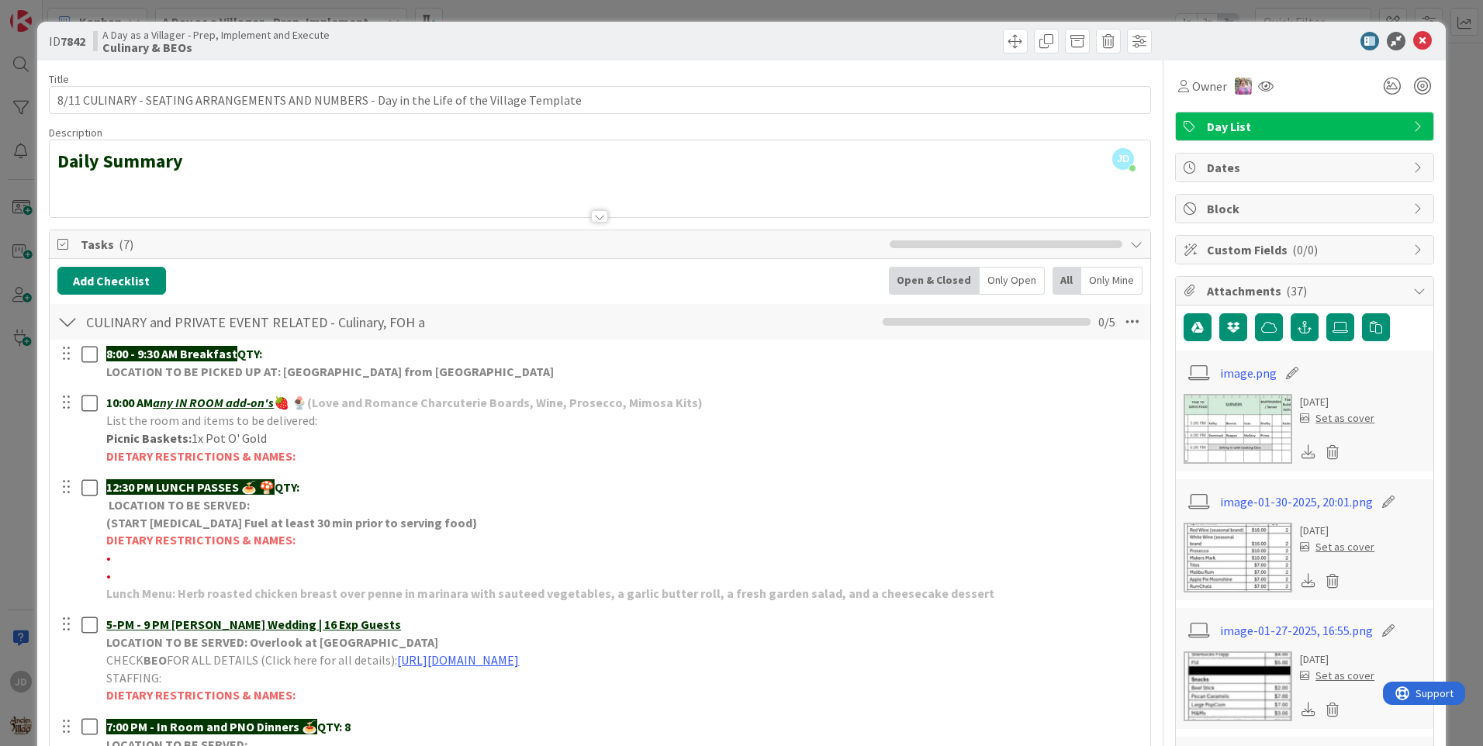
click at [1405, 59] on div "ID 7842 A Day as a Villager - Prep, Implement and Execute Culinary & BEOs" at bounding box center [741, 41] width 1408 height 39
click at [1413, 37] on icon at bounding box center [1422, 41] width 19 height 19
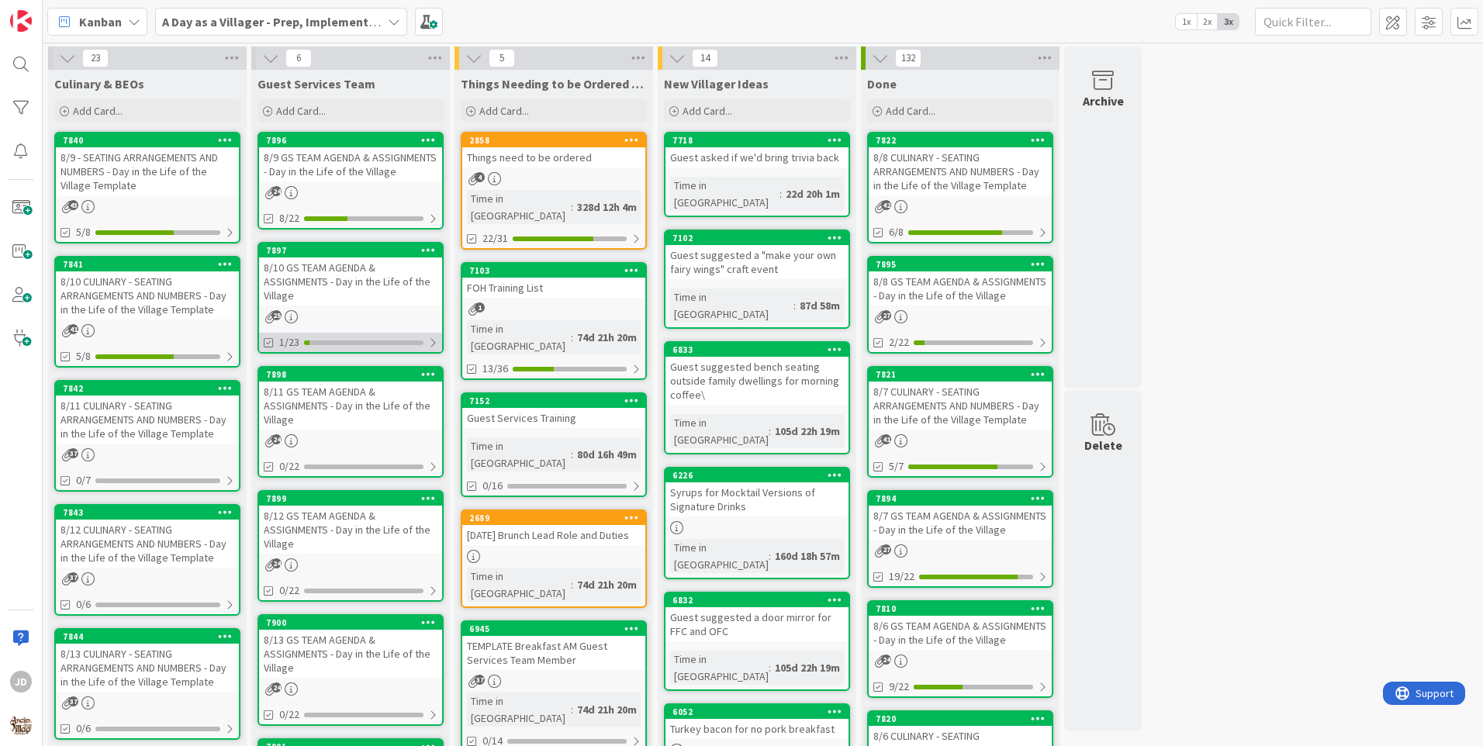
click at [328, 337] on div "1/23" at bounding box center [350, 342] width 183 height 19
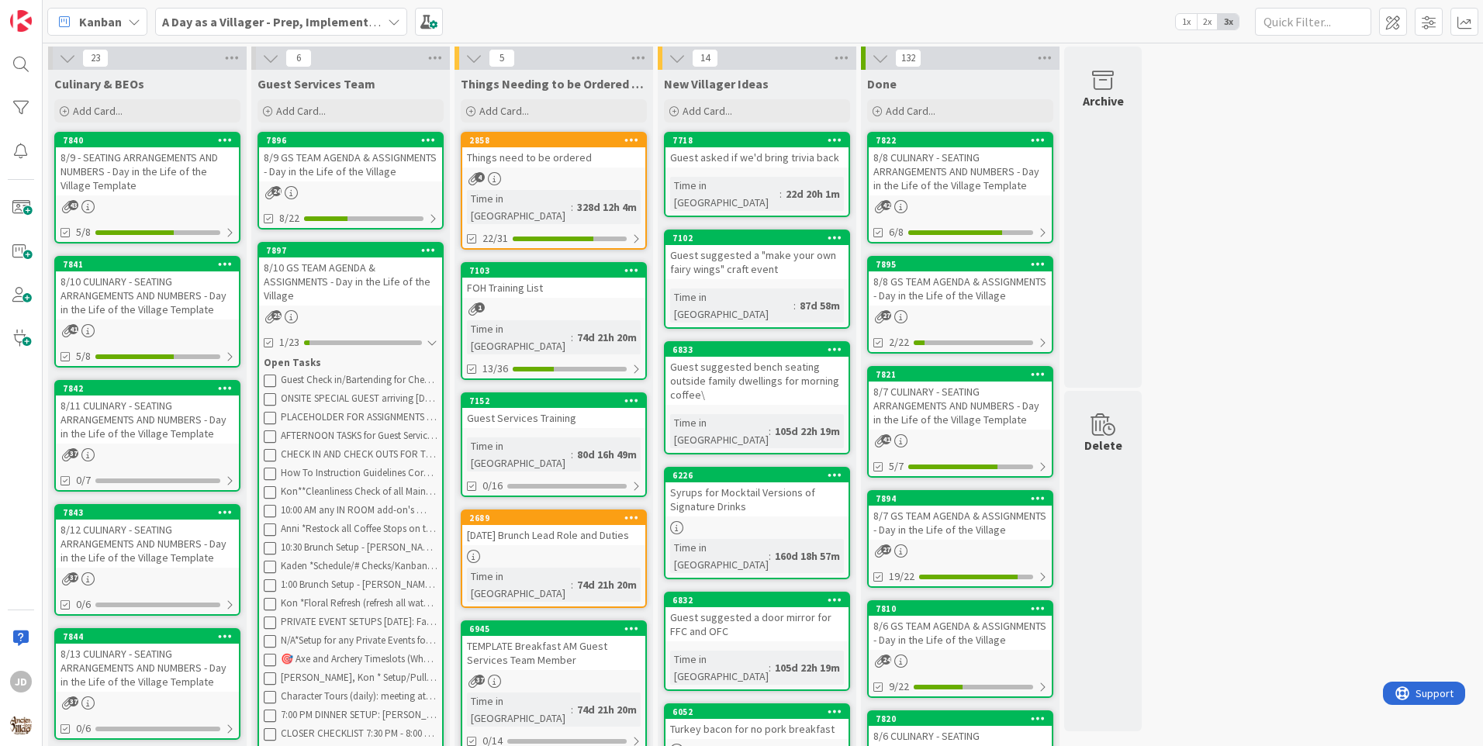
click at [364, 286] on div "8/10 GS TEAM AGENDA & ASSIGNMENTS - Day in the Life of the Village" at bounding box center [350, 281] width 183 height 48
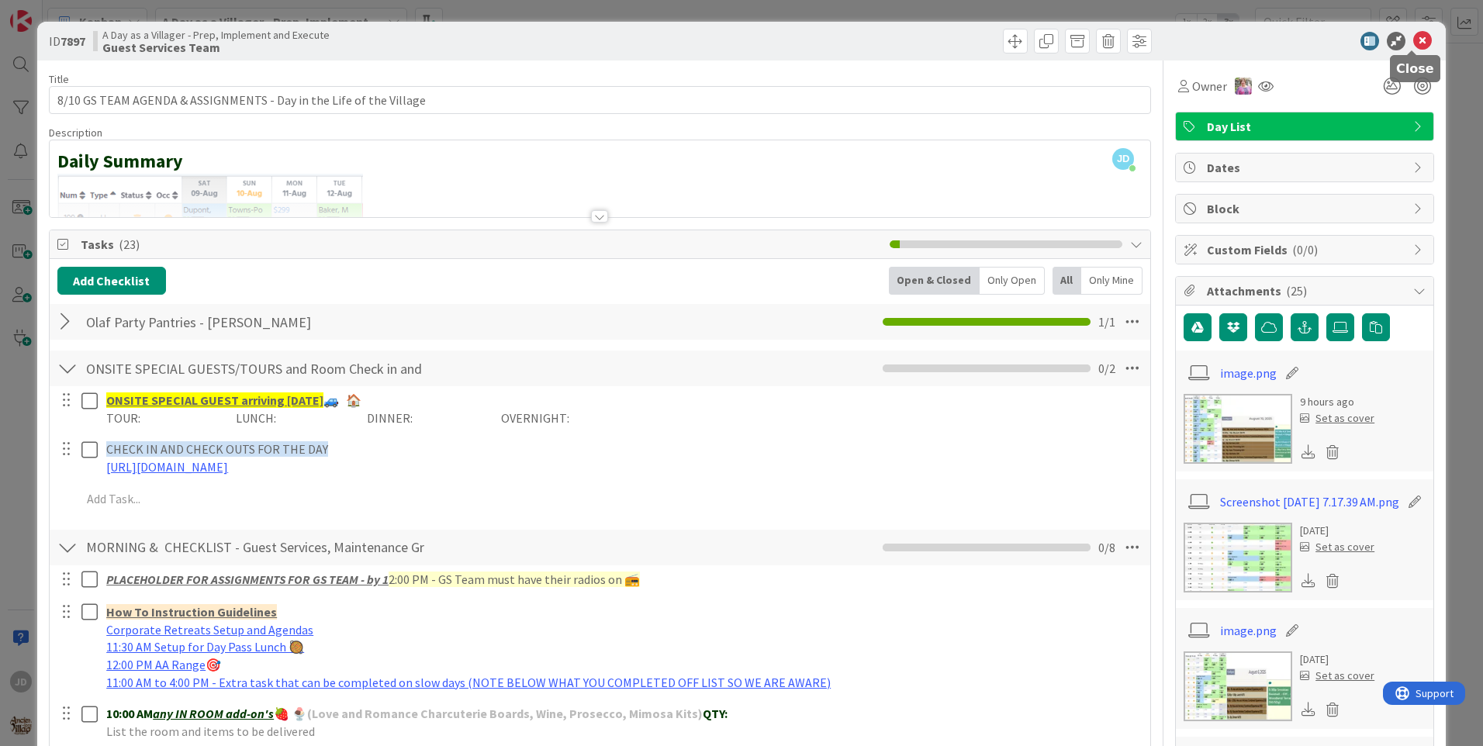
click at [1413, 47] on icon at bounding box center [1422, 41] width 19 height 19
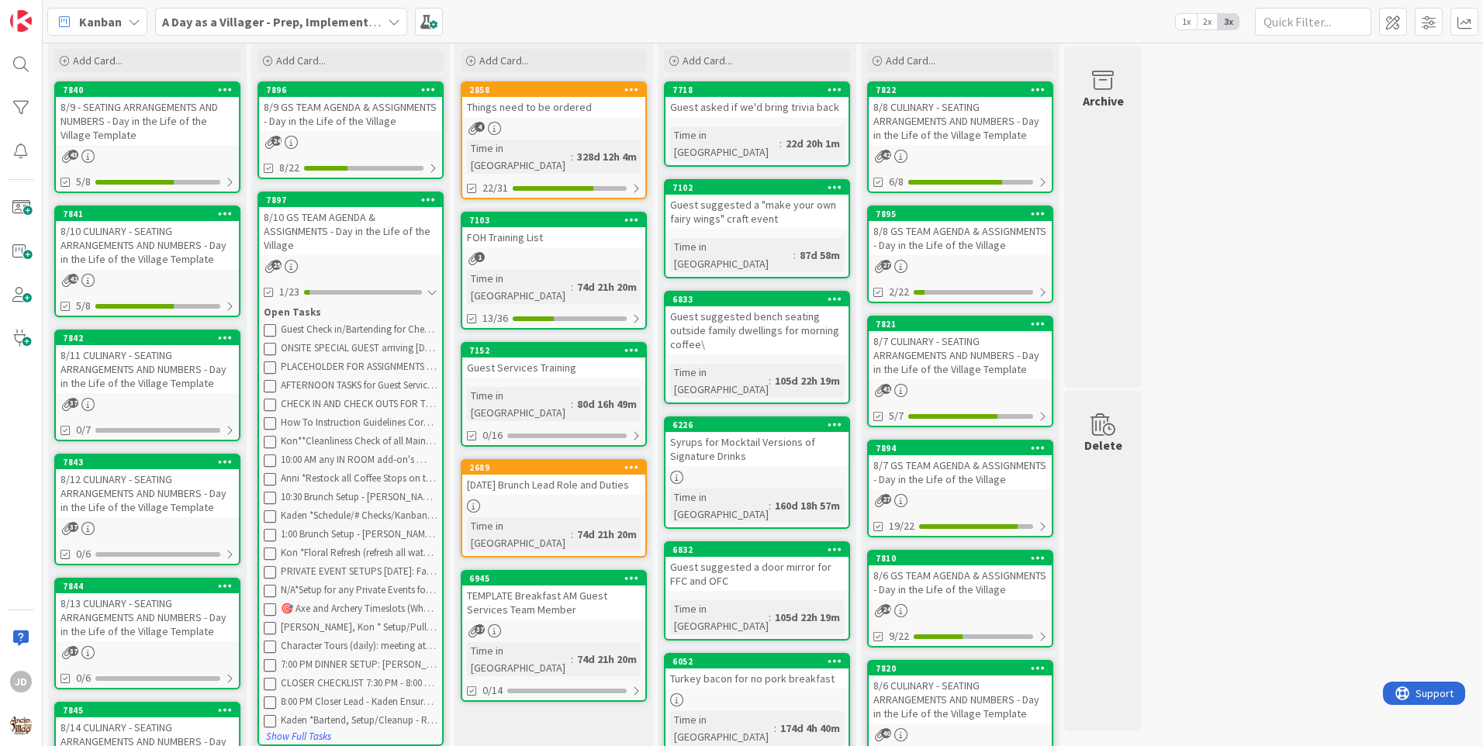
click at [131, 274] on div "41" at bounding box center [147, 280] width 183 height 13
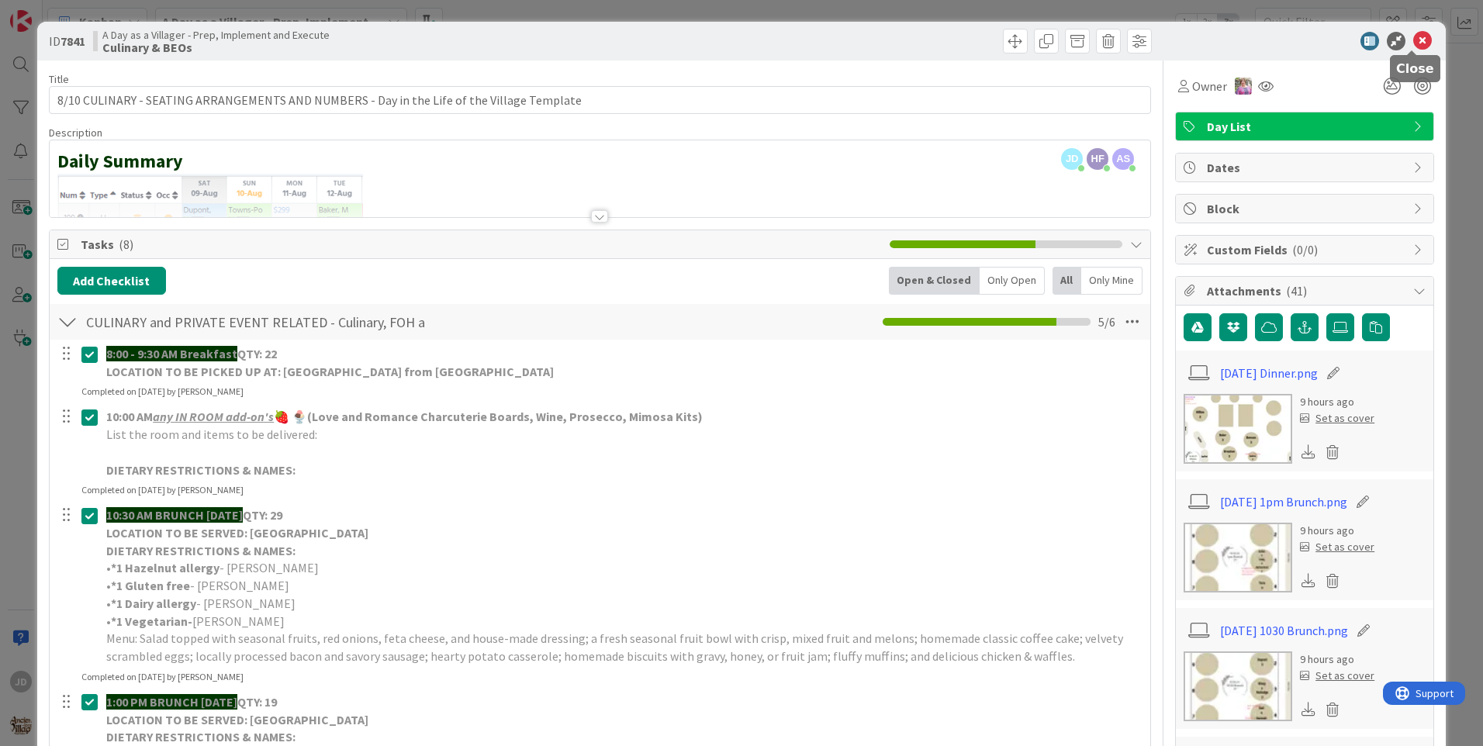
click at [1415, 36] on icon at bounding box center [1422, 41] width 19 height 19
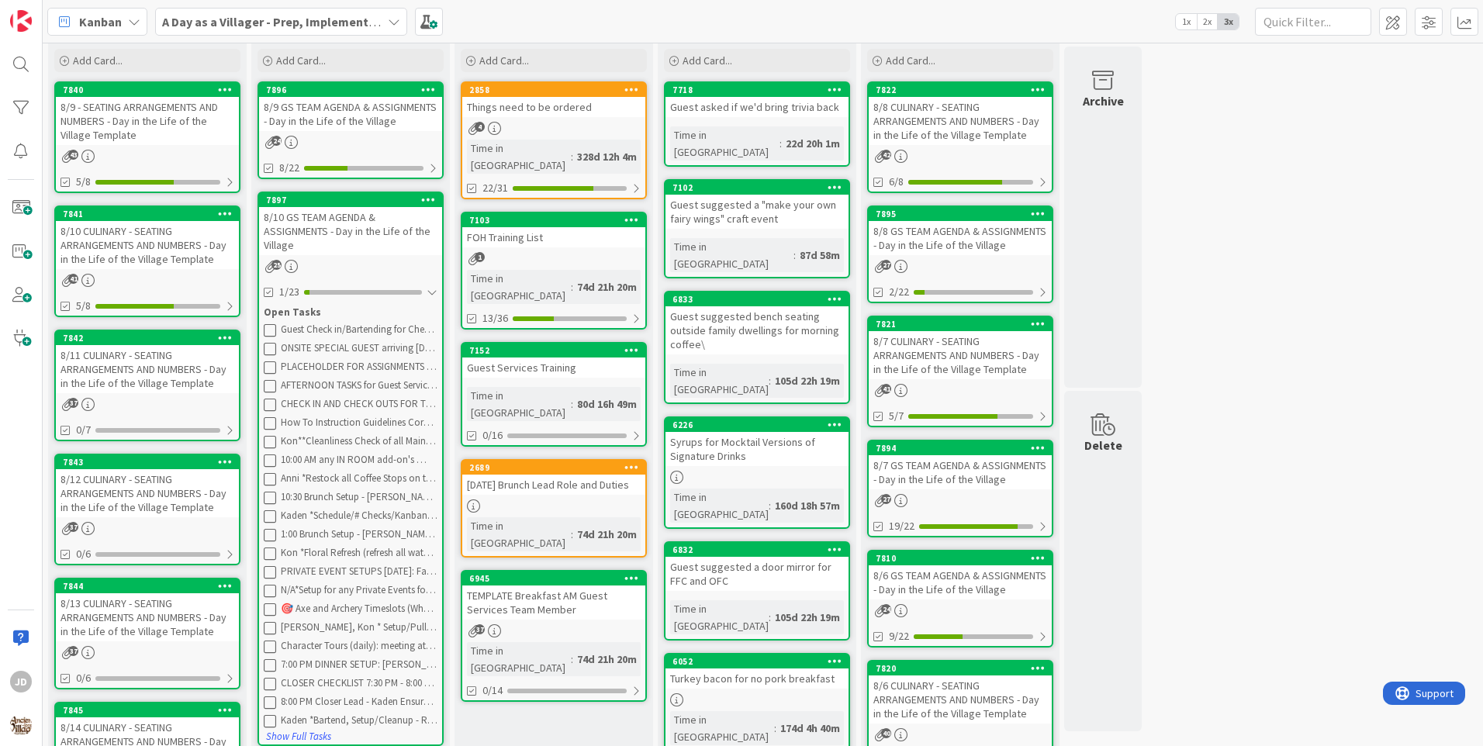
click at [188, 261] on div "8/10 CULINARY - SEATING ARRANGEMENTS AND NUMBERS - Day in the Life of the Villa…" at bounding box center [147, 245] width 183 height 48
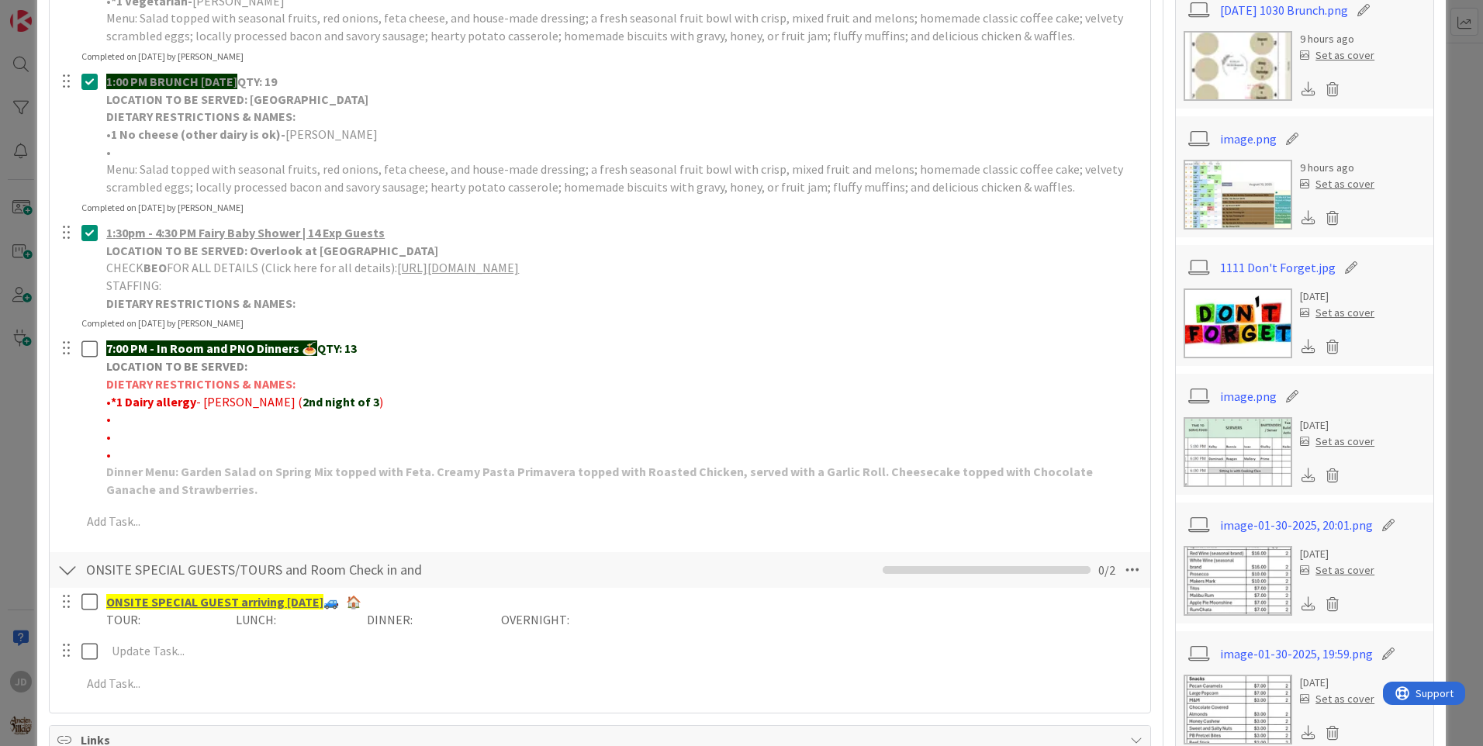
scroll to position [233, 0]
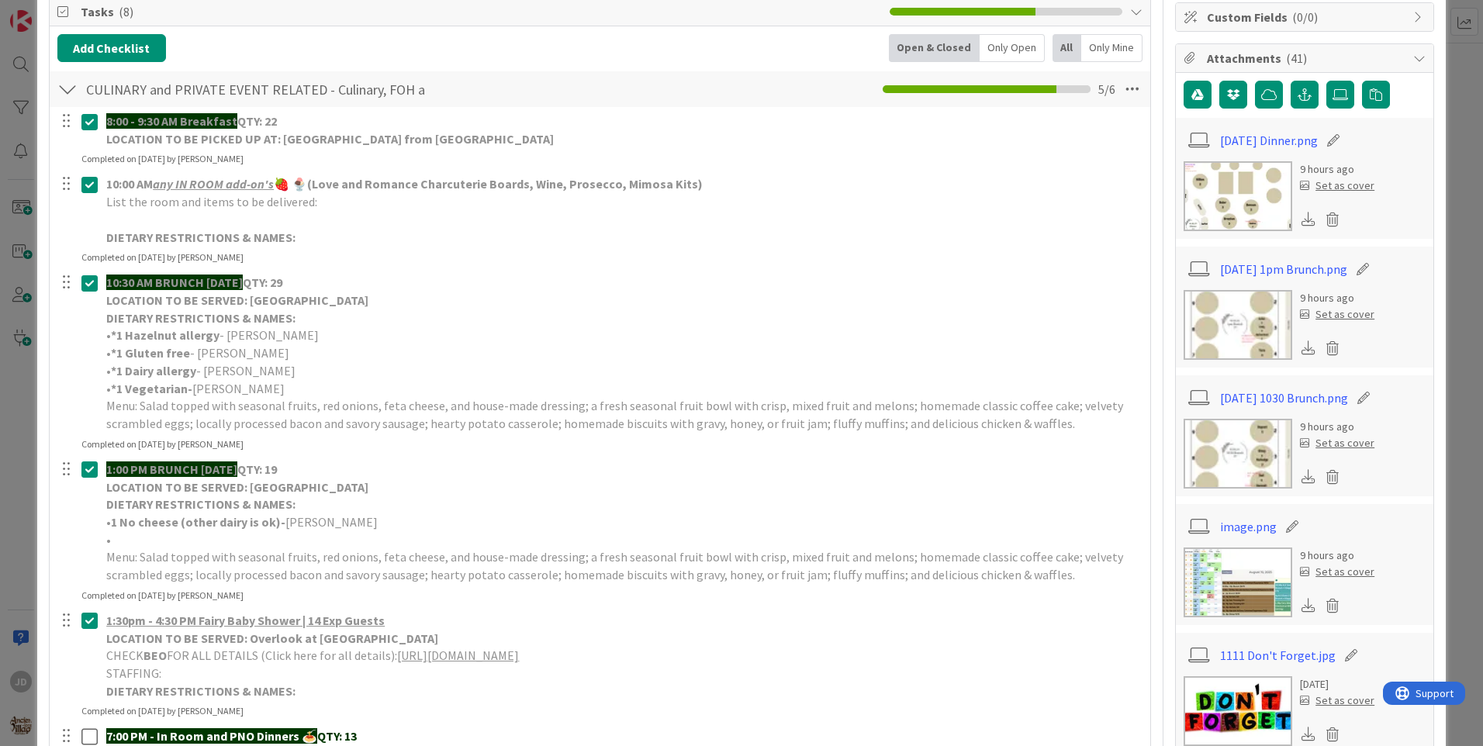
click at [1234, 201] on img at bounding box center [1237, 196] width 109 height 70
